Goal: Task Accomplishment & Management: Use online tool/utility

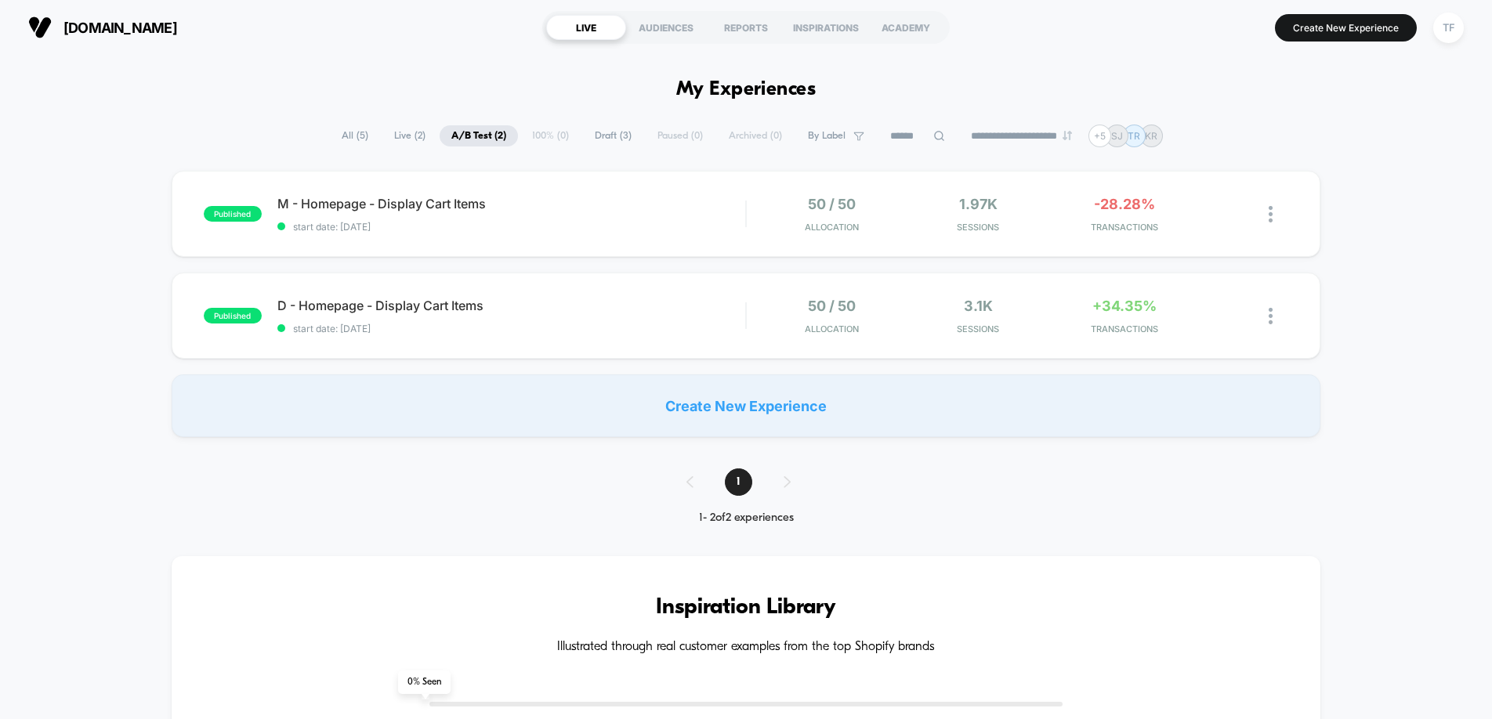
click at [132, 27] on span "[DOMAIN_NAME]" at bounding box center [120, 28] width 114 height 16
click at [1444, 25] on div "TF" at bounding box center [1448, 28] width 31 height 31
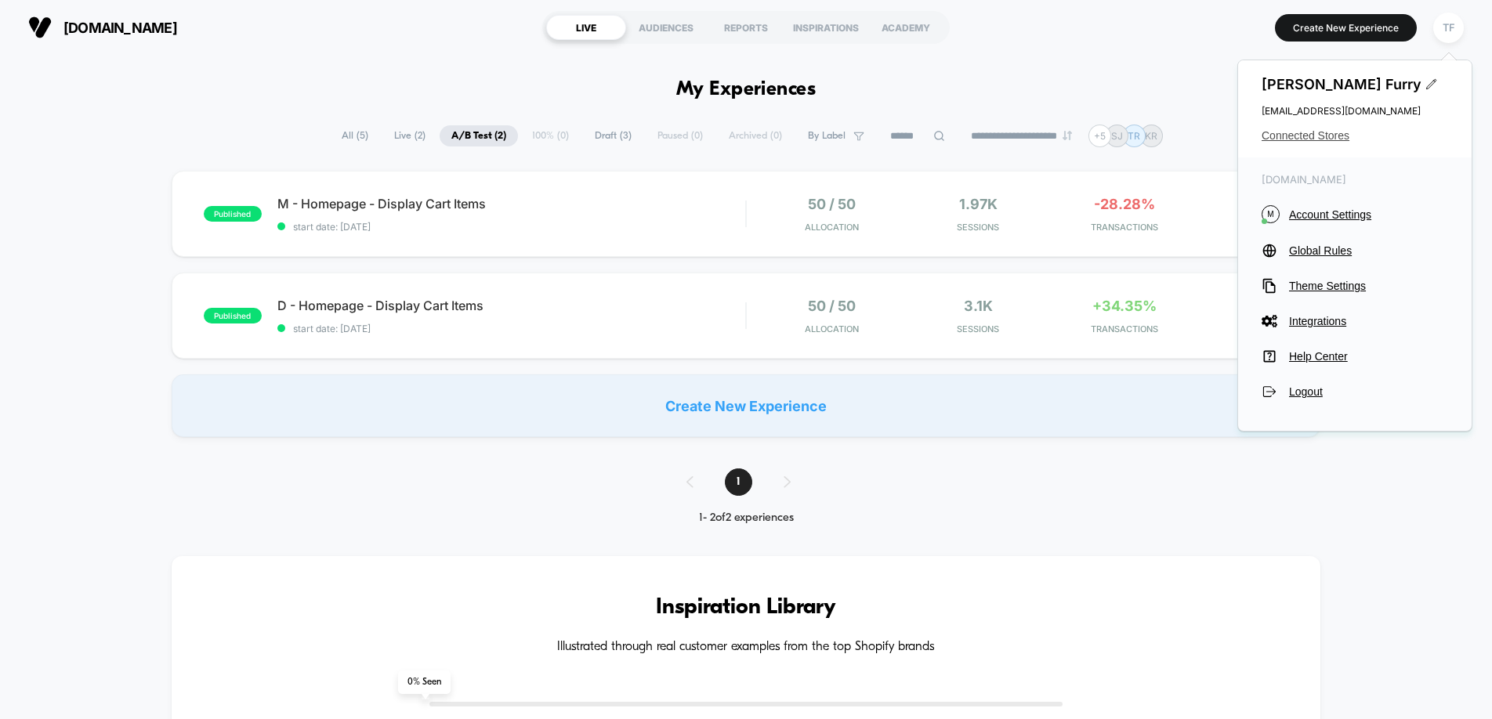
click at [1332, 132] on span "Connected Stores" at bounding box center [1355, 135] width 187 height 13
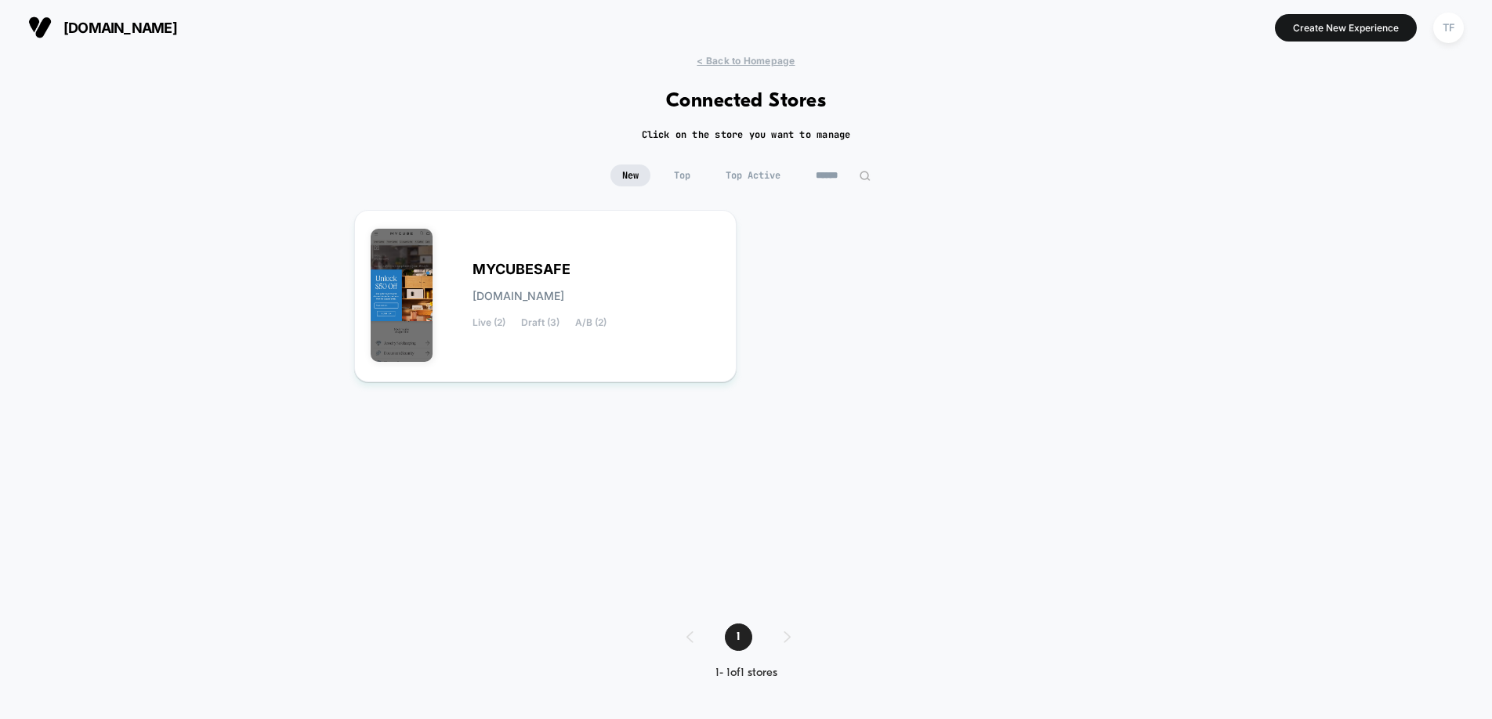
click at [684, 176] on span "Top" at bounding box center [682, 176] width 40 height 22
click at [759, 170] on span "Top Active" at bounding box center [753, 176] width 78 height 22
click at [630, 175] on span "New" at bounding box center [630, 176] width 40 height 22
click at [776, 58] on span "< Back to Homepage" at bounding box center [746, 61] width 98 height 12
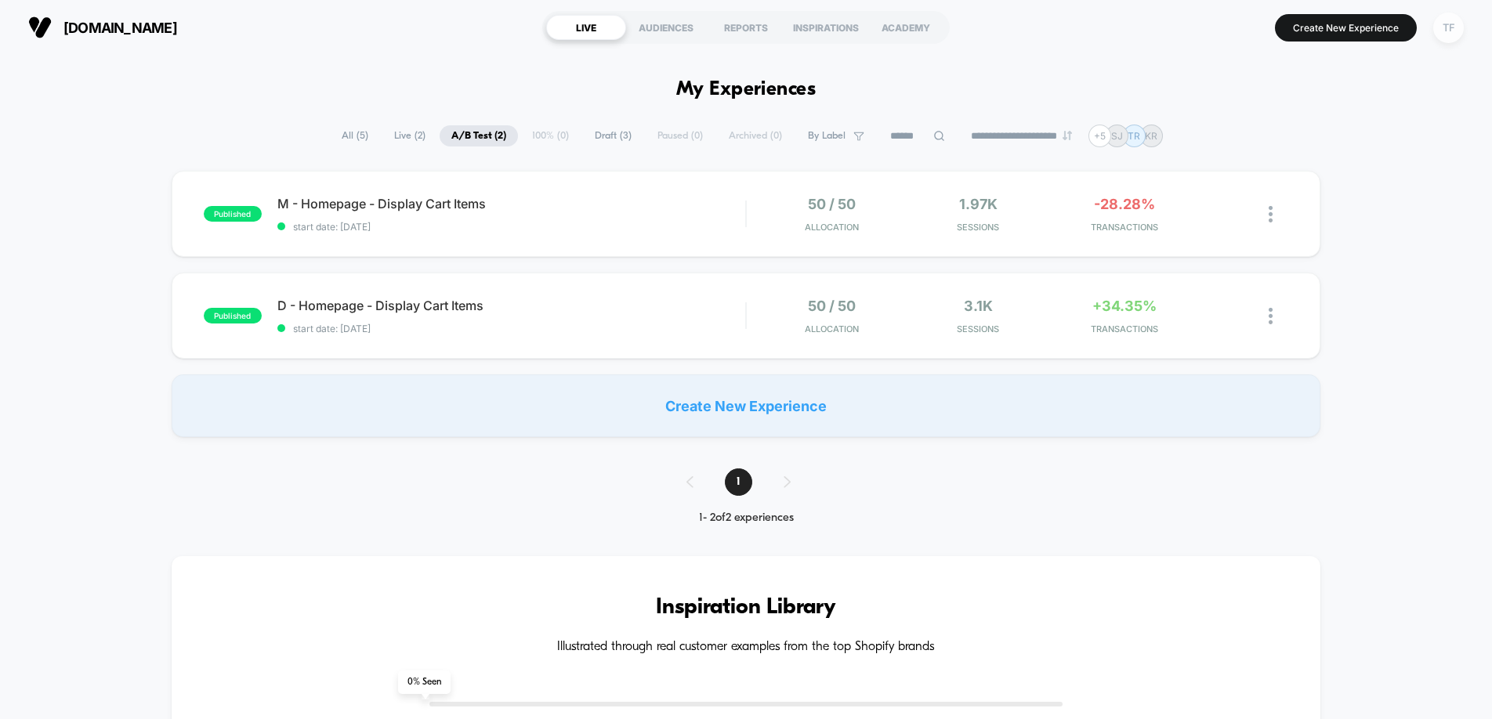
click at [1446, 24] on div "TF" at bounding box center [1448, 28] width 31 height 31
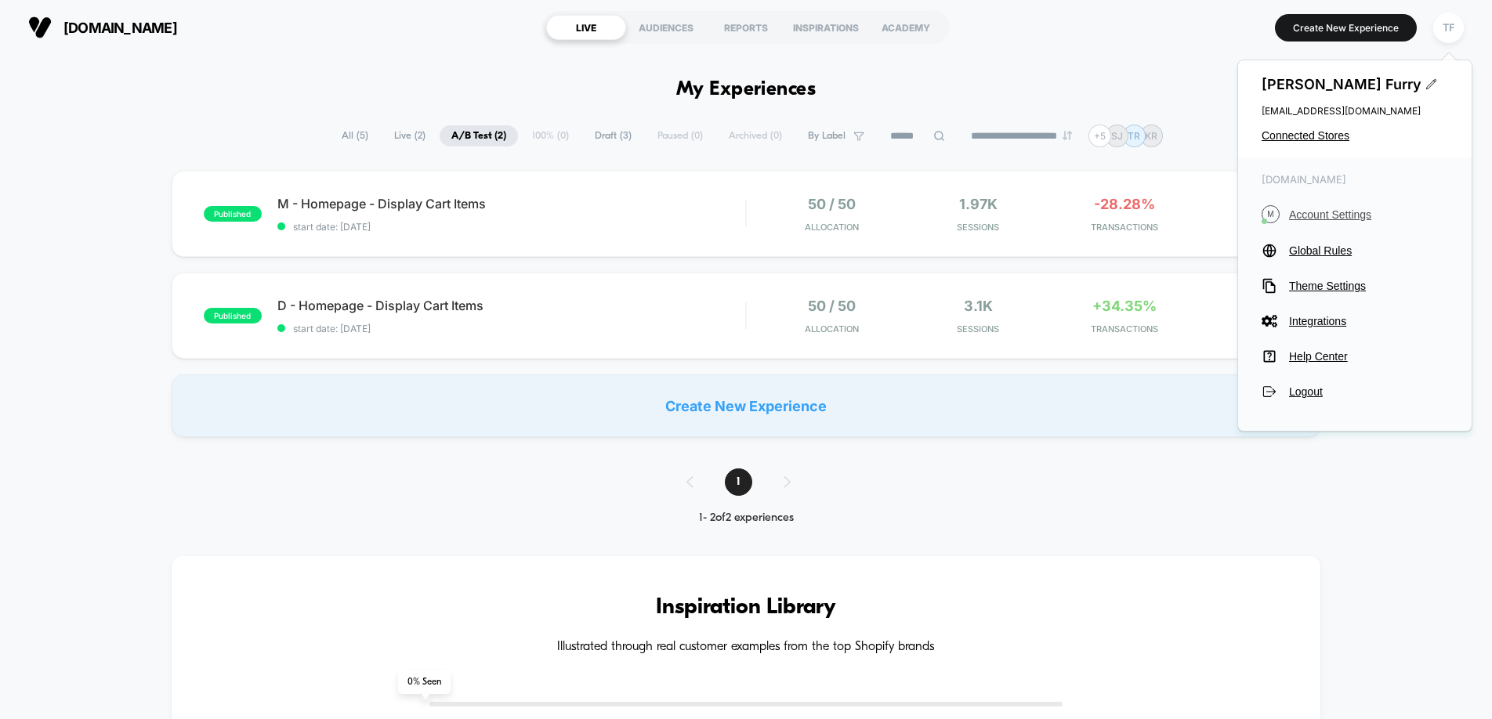
click at [1314, 217] on span "Account Settings" at bounding box center [1368, 214] width 159 height 13
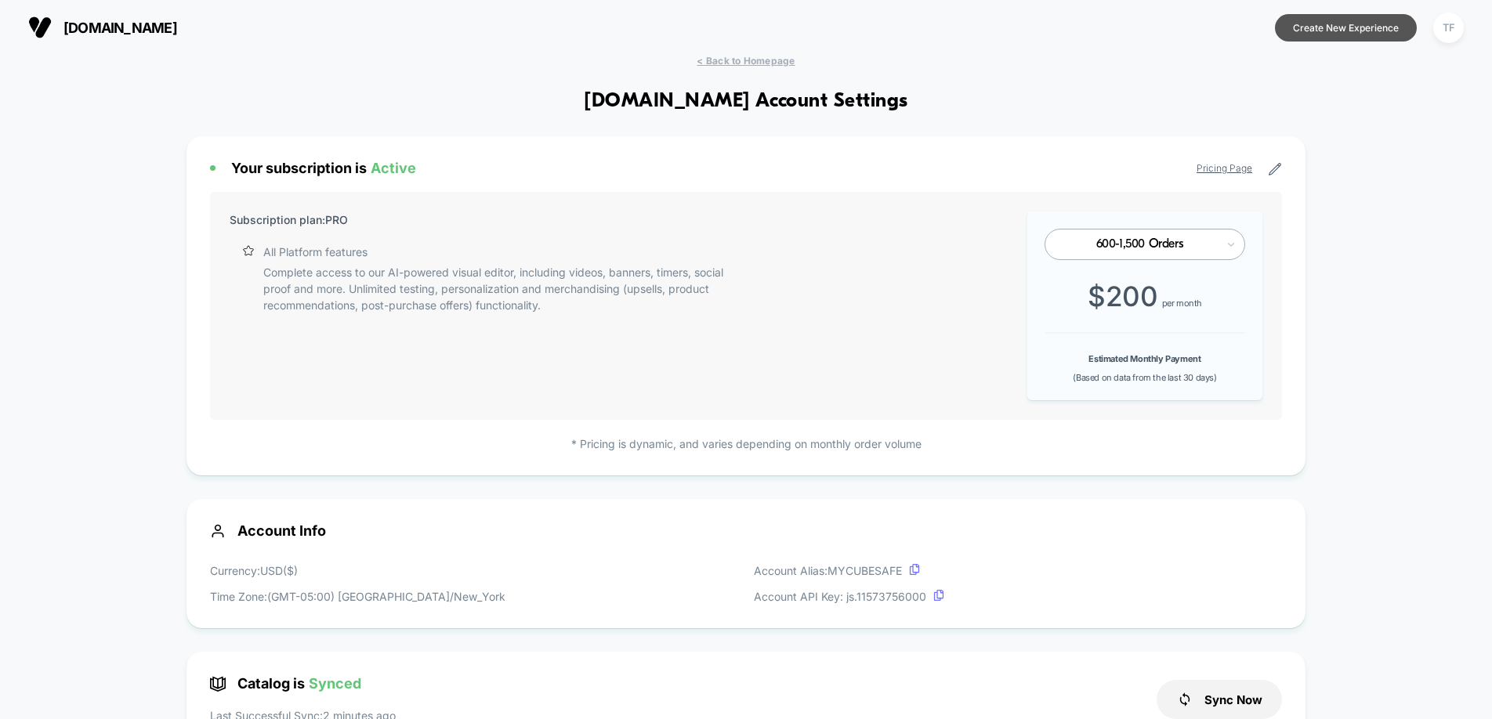
click at [1374, 30] on button "Create New Experience" at bounding box center [1346, 27] width 142 height 27
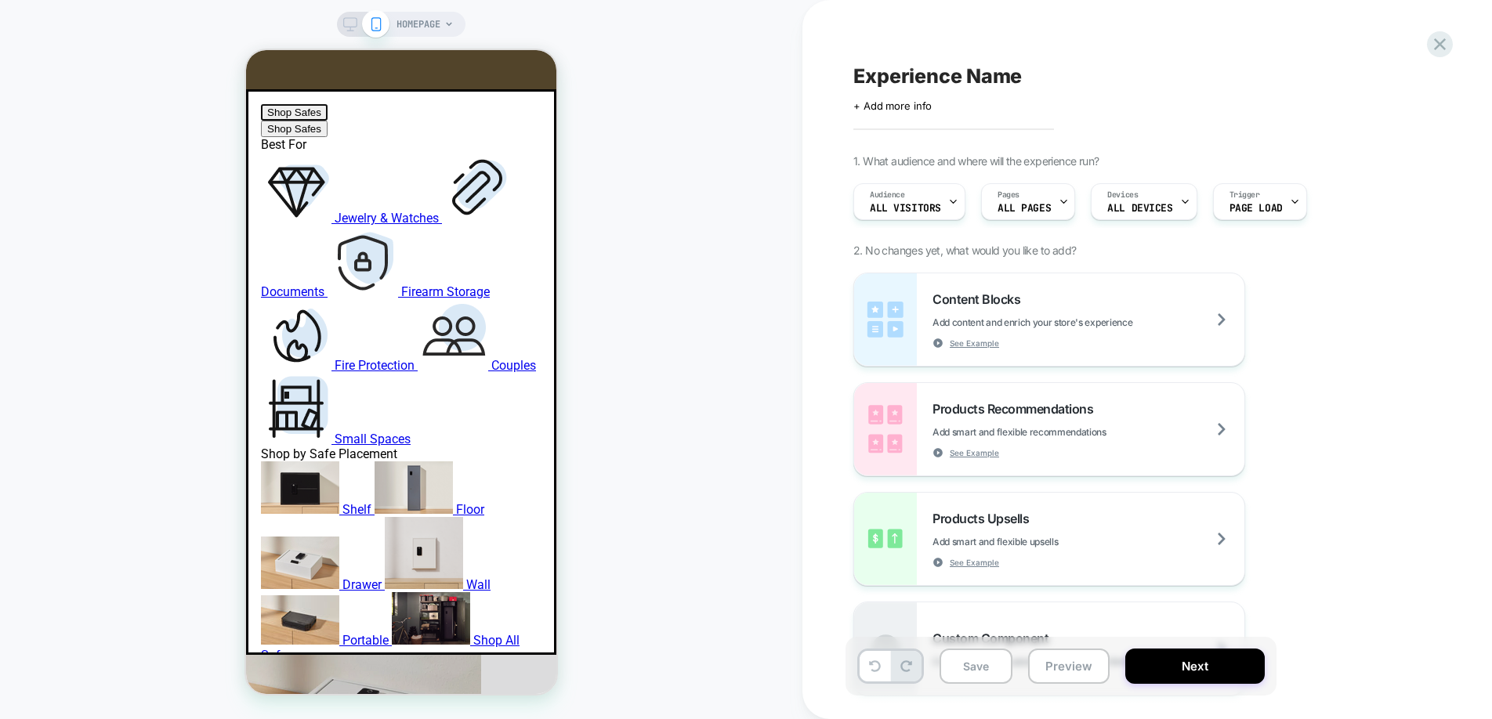
click at [354, 27] on icon at bounding box center [350, 24] width 14 height 14
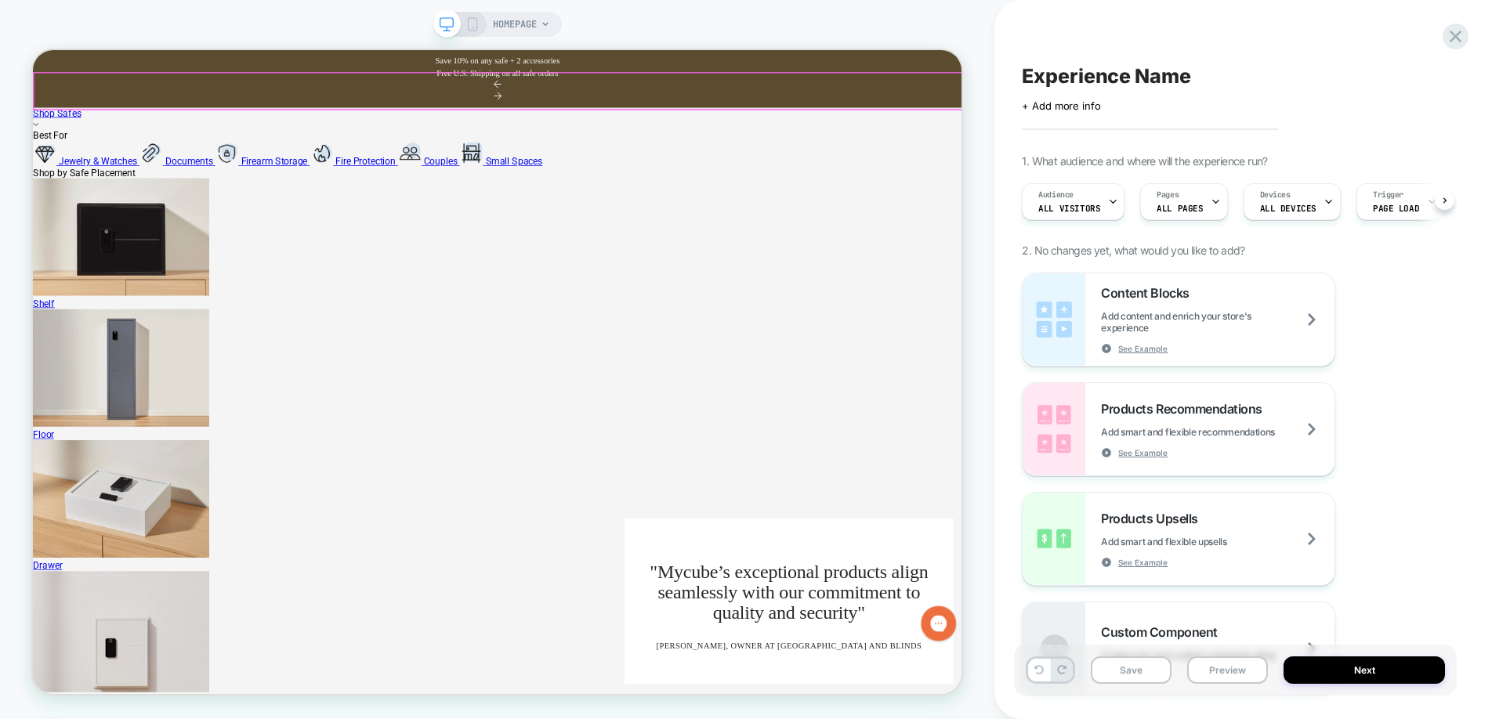
scroll to position [0, 1]
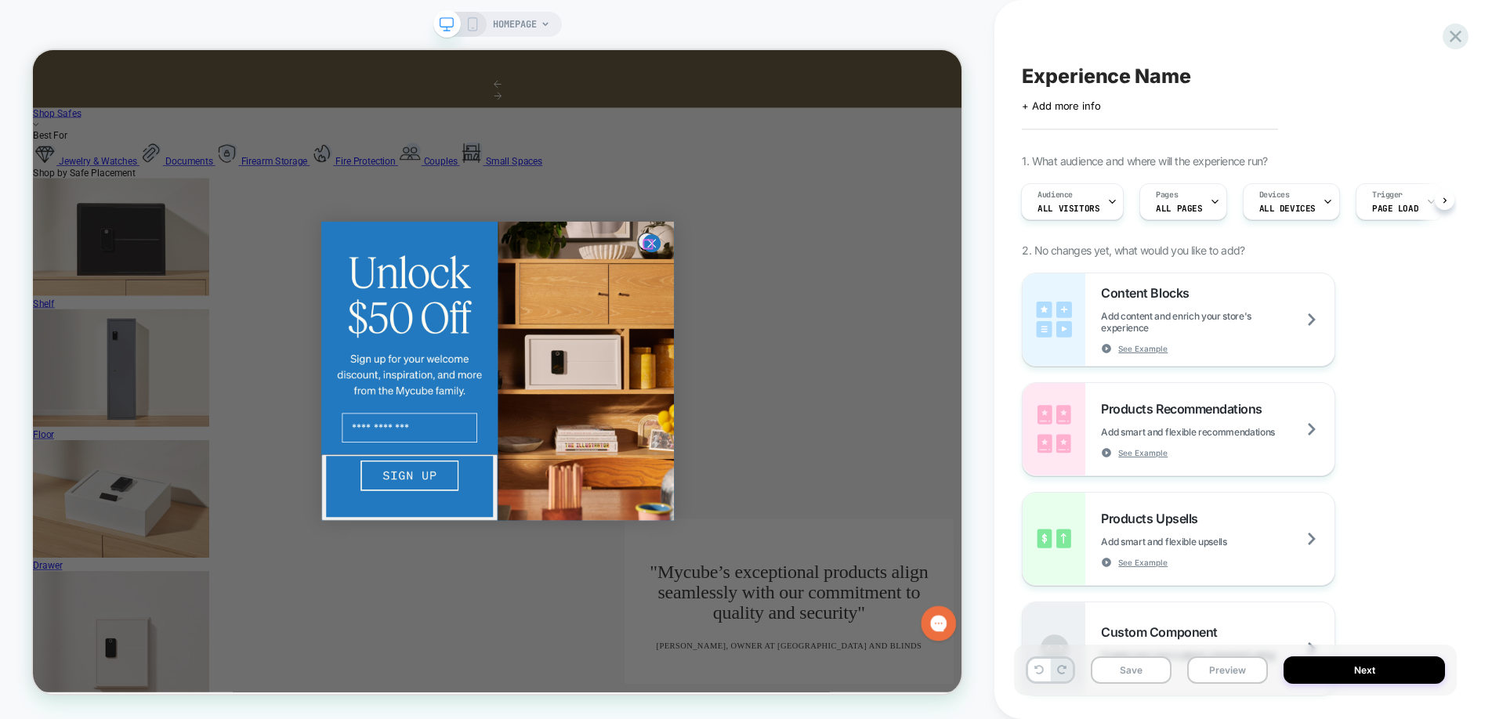
click at [851, 309] on circle "Close dialog" at bounding box center [858, 308] width 24 height 24
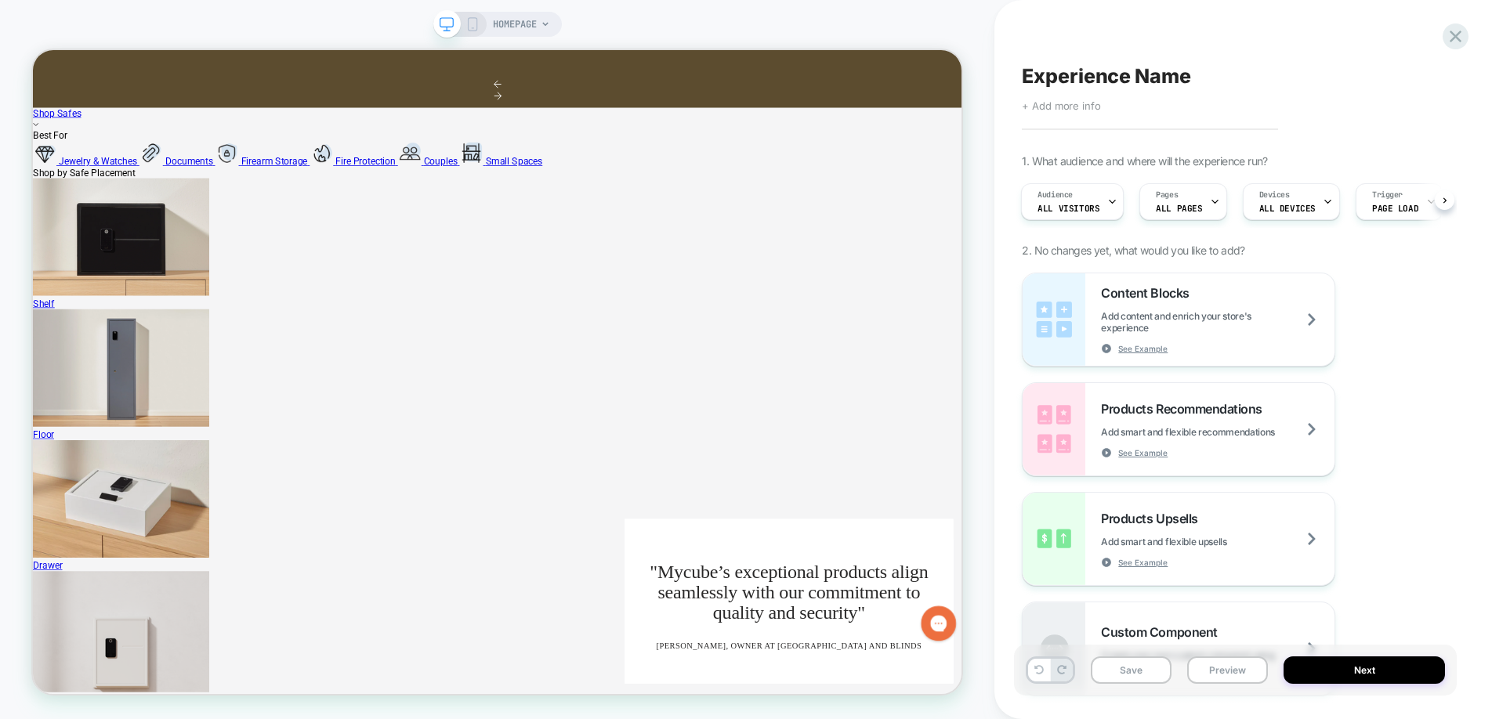
click at [1081, 107] on span "+ Add more info" at bounding box center [1061, 106] width 78 height 13
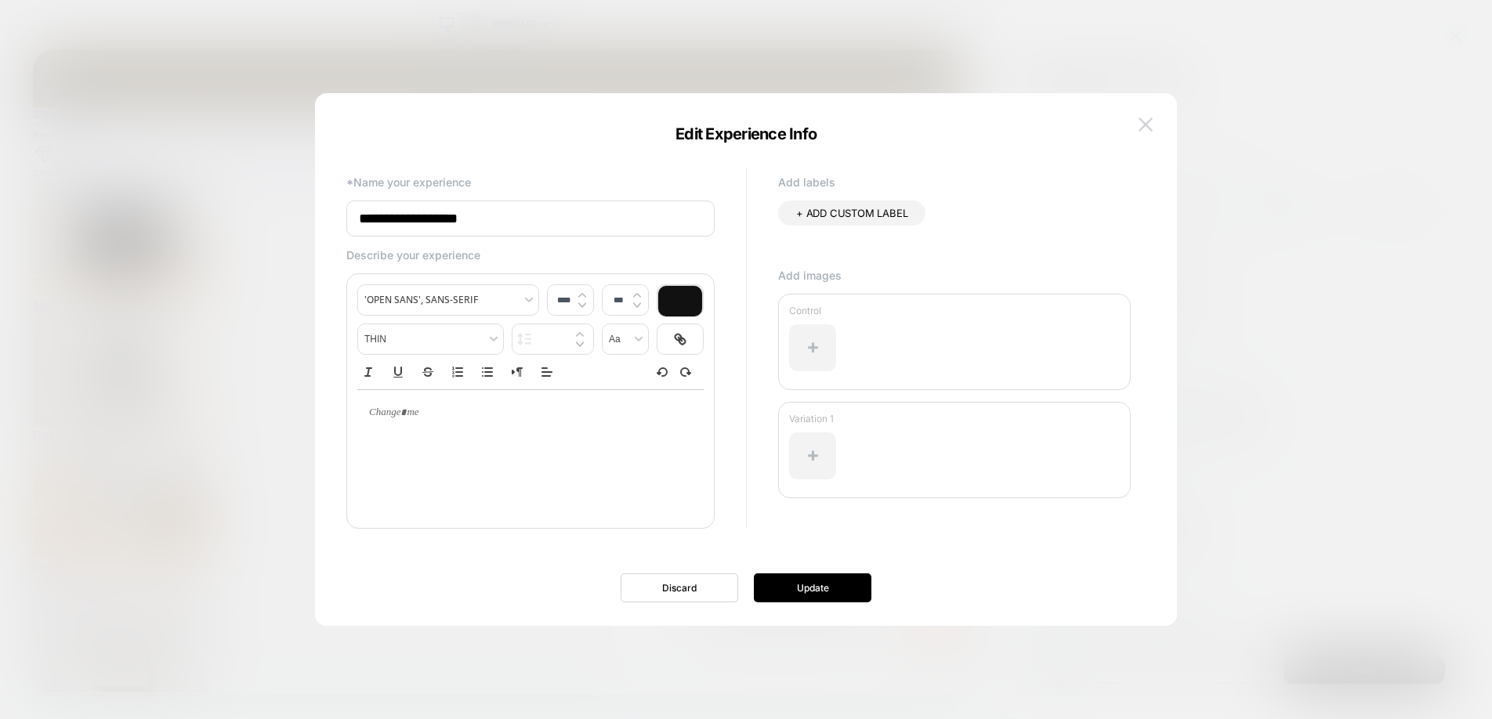
click at [1145, 125] on img at bounding box center [1146, 124] width 14 height 13
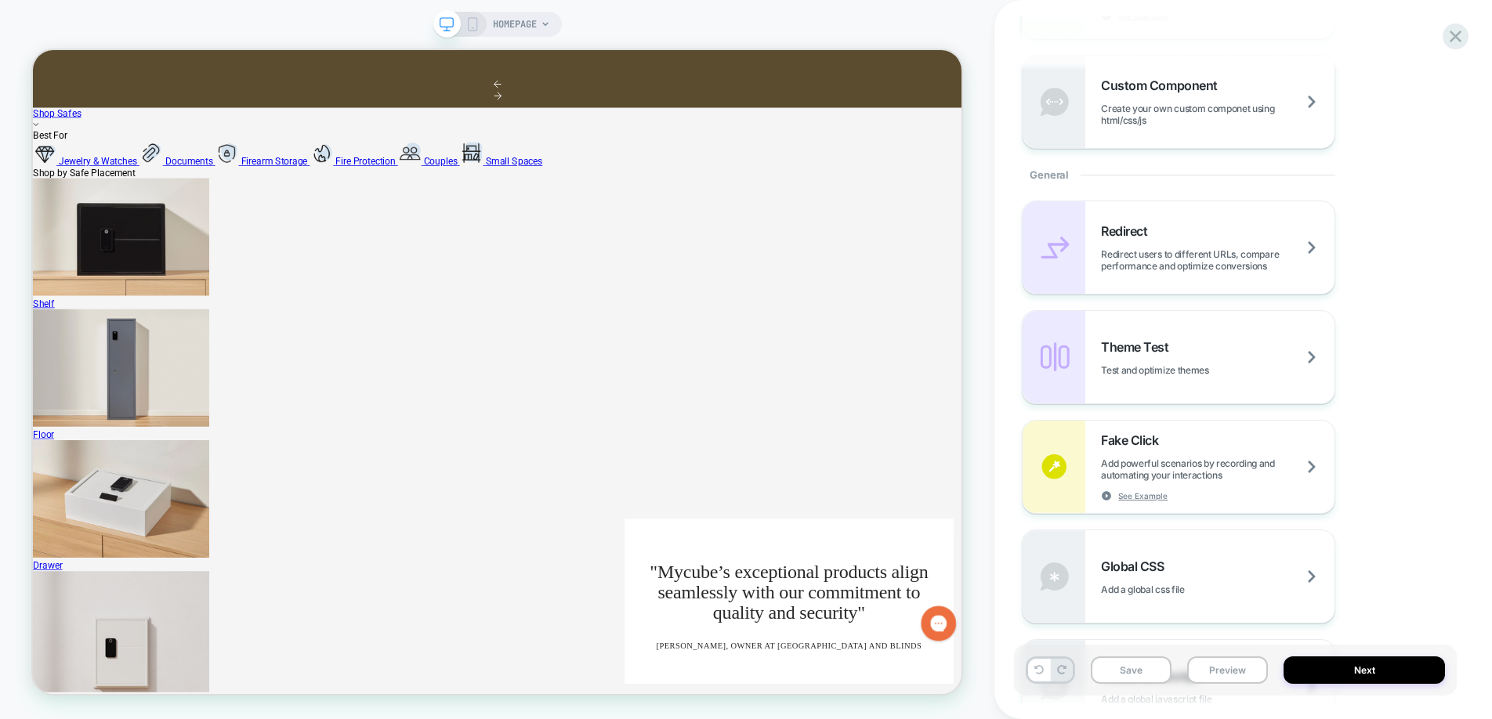
scroll to position [0, 0]
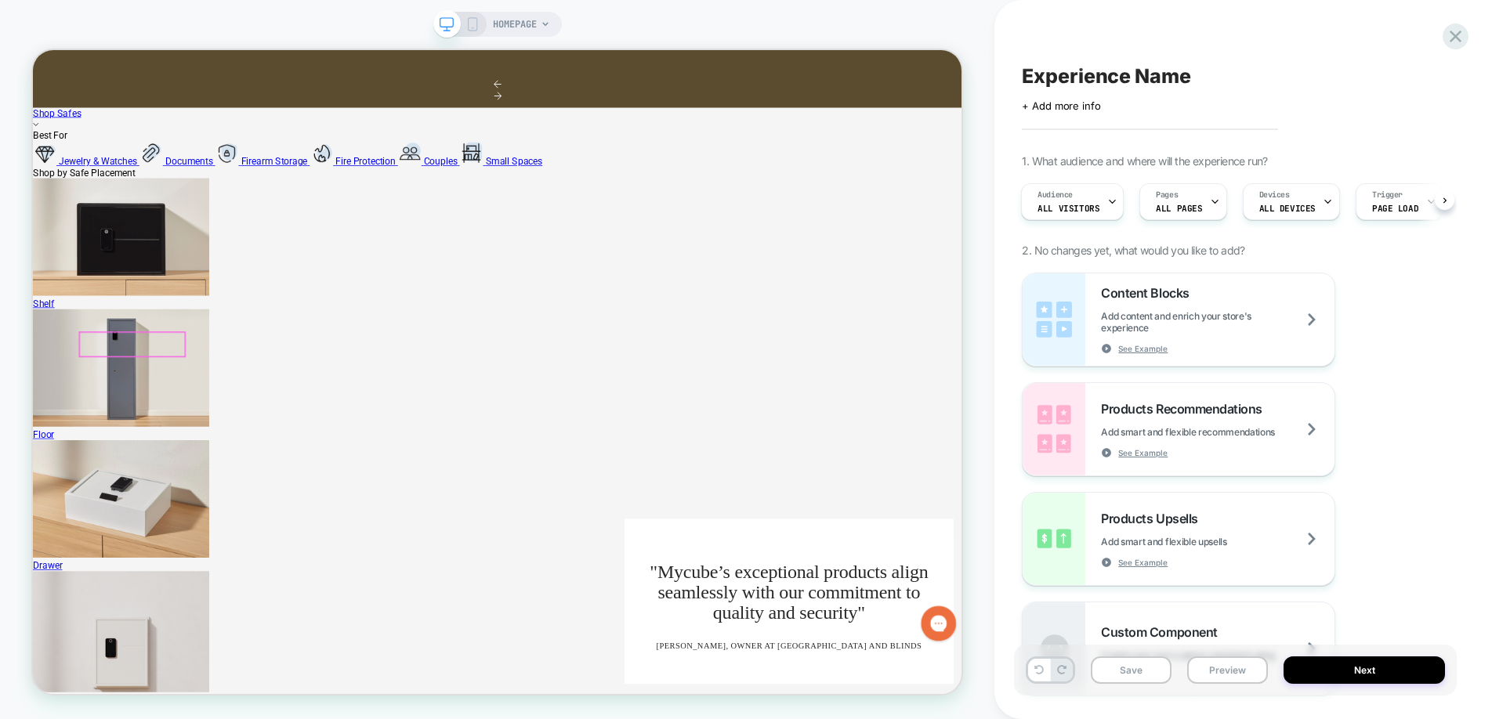
click at [602, 206] on link "Small Spaces" at bounding box center [657, 198] width 110 height 15
click at [166, 157] on div "Best For Jewelry & Watches Documents Firearm Storage Fire Protection Couples" at bounding box center [652, 181] width 1239 height 49
click at [1451, 202] on div "Experience Name Click to edit experience details + Add more info 1. What audien…" at bounding box center [1235, 360] width 443 height 688
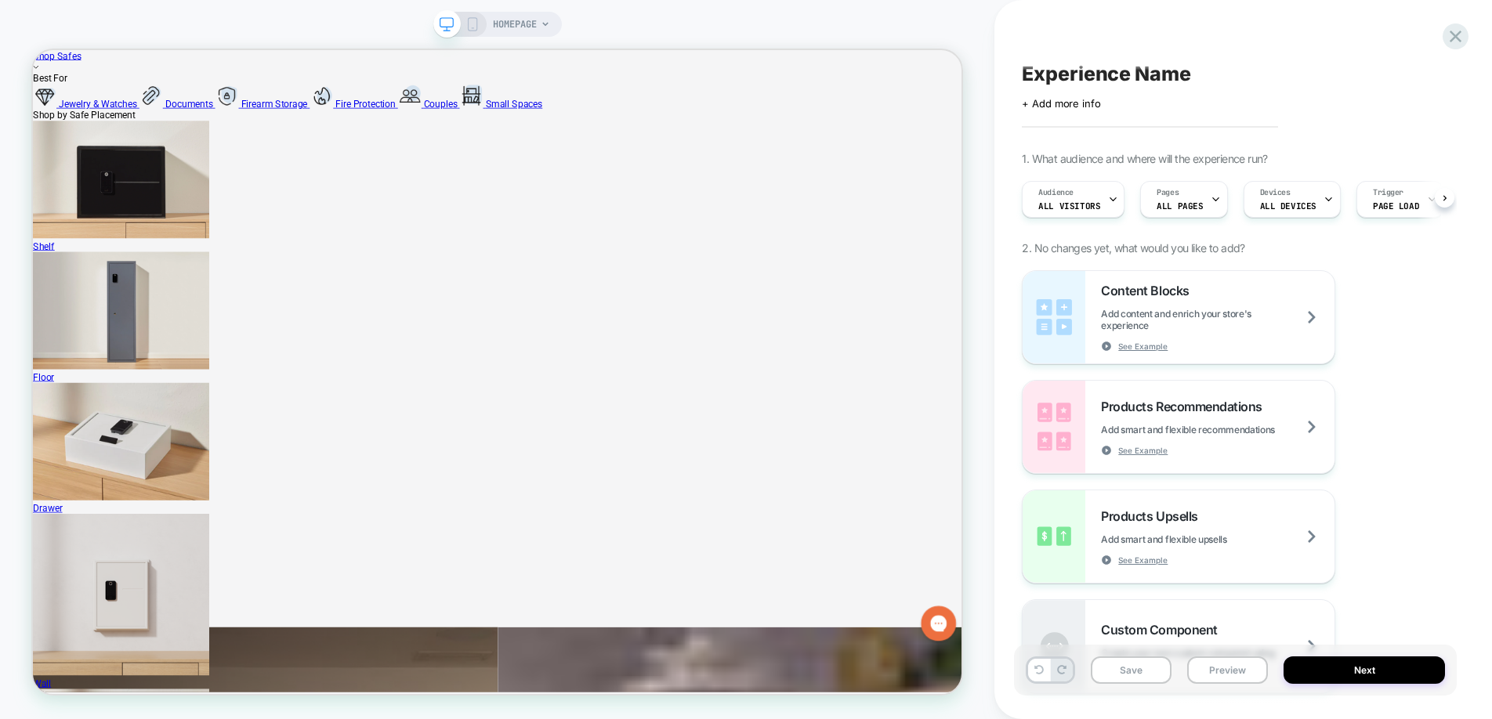
scroll to position [951, 0]
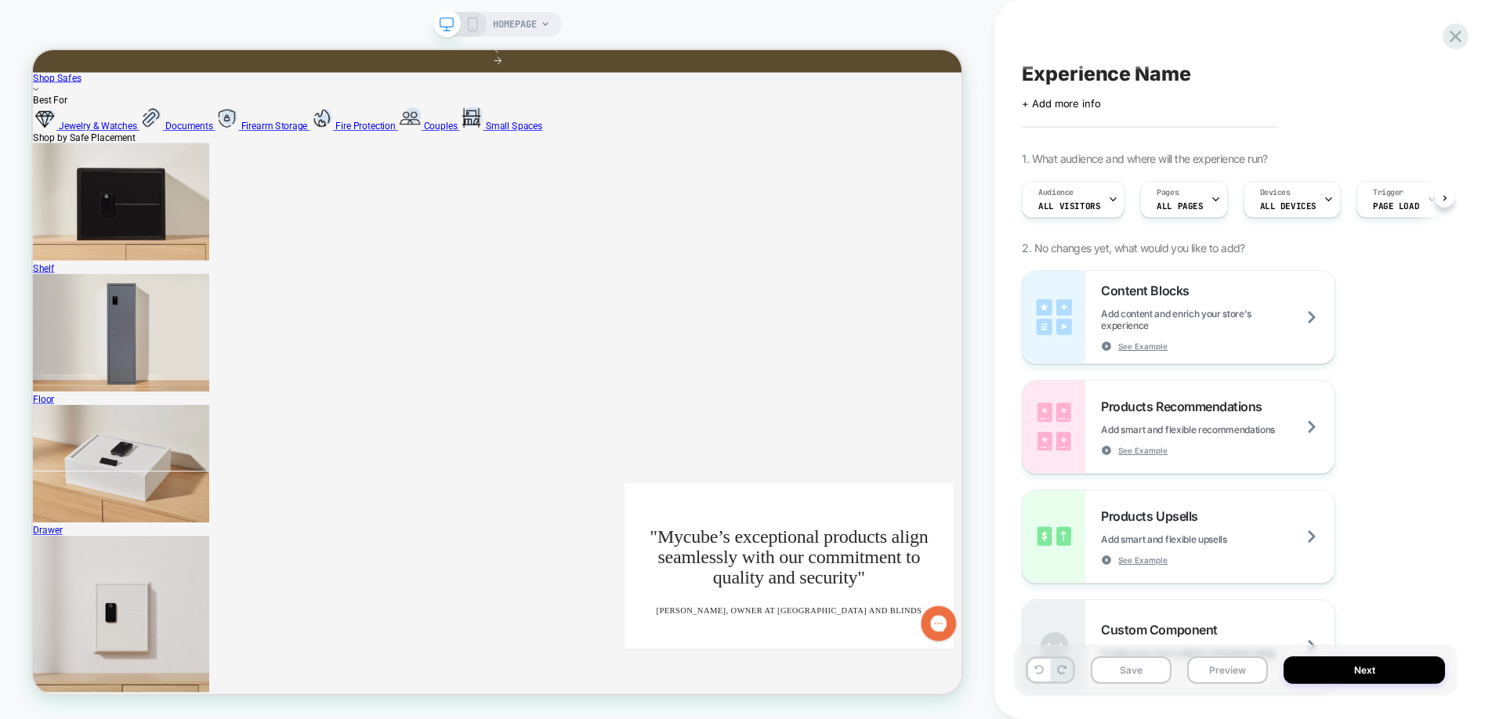
scroll to position [0, 0]
